Goal: Check status: Check status

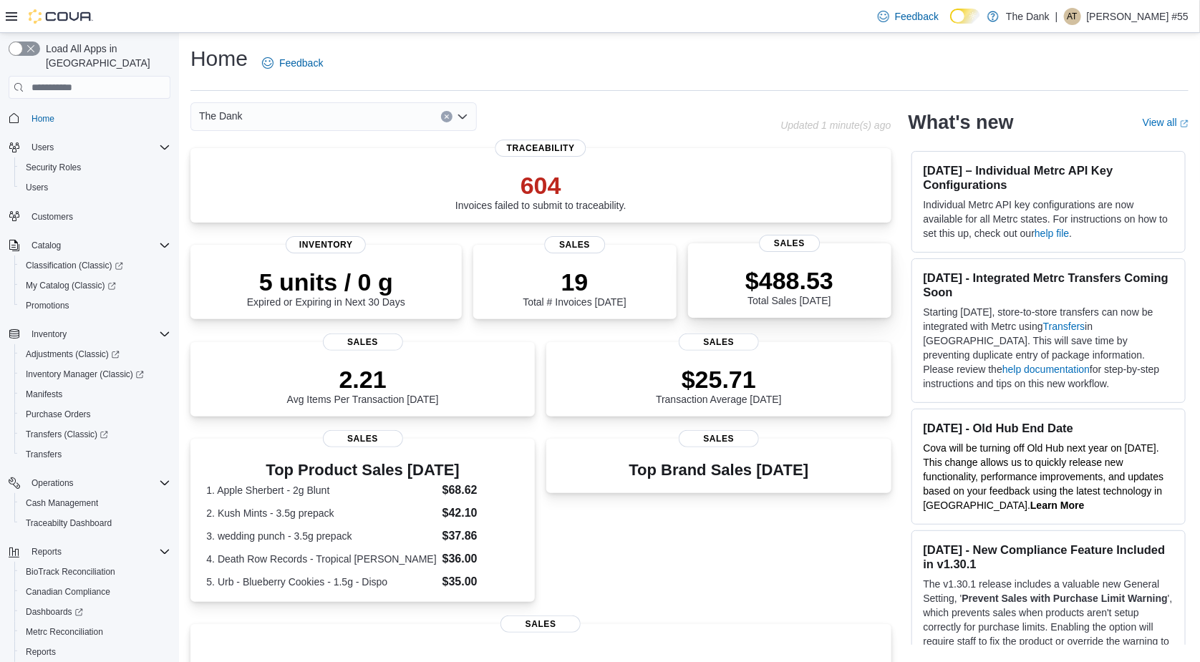
click at [800, 266] on p "$488.53" at bounding box center [789, 280] width 88 height 29
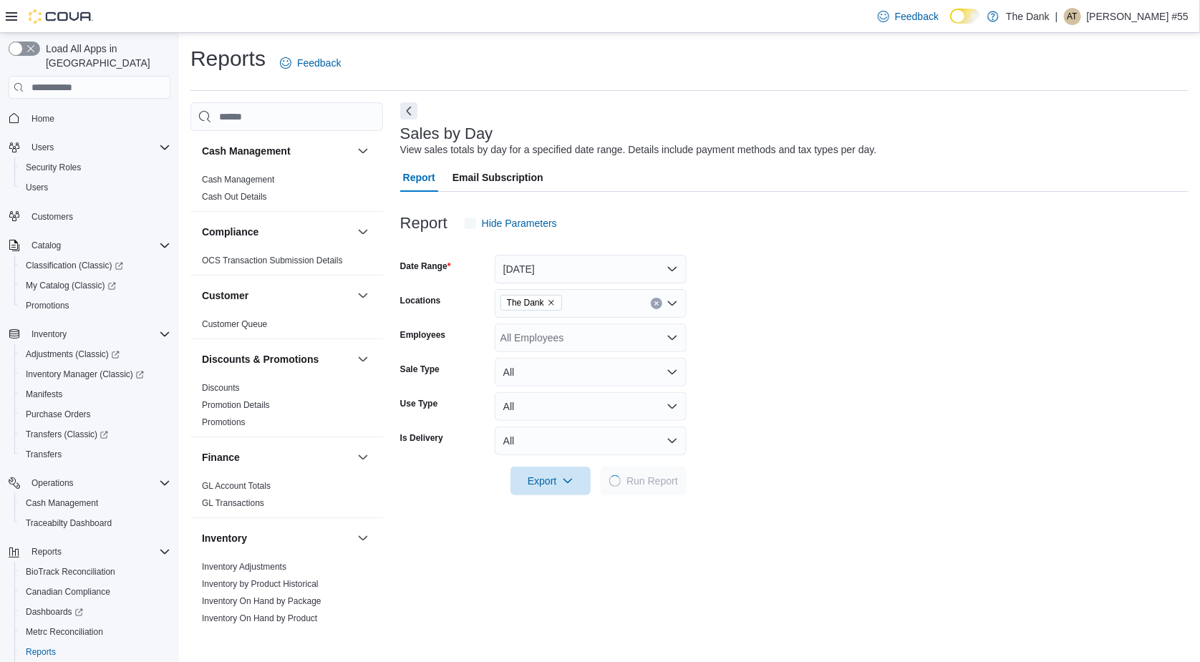
scroll to position [31, 0]
